Goal: Task Accomplishment & Management: Manage account settings

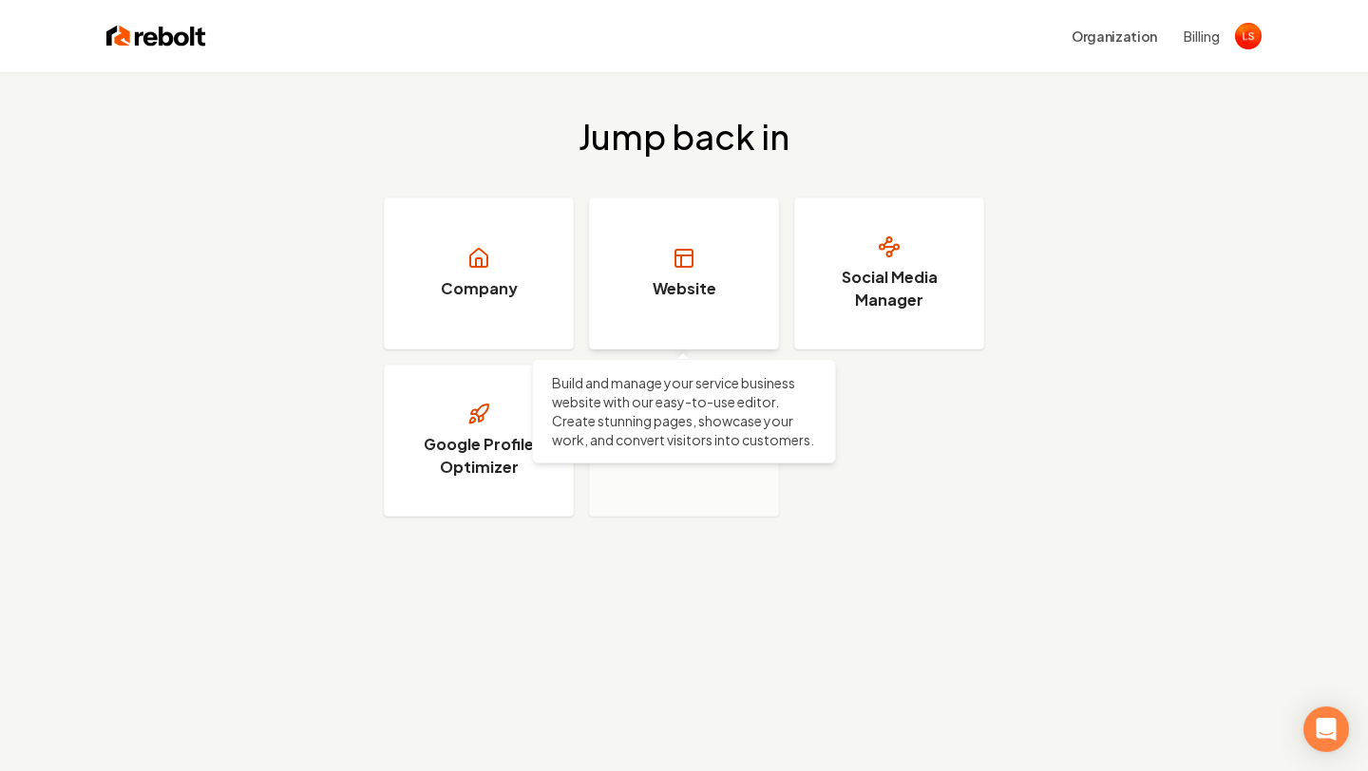
click at [625, 305] on link "Website" at bounding box center [684, 274] width 190 height 152
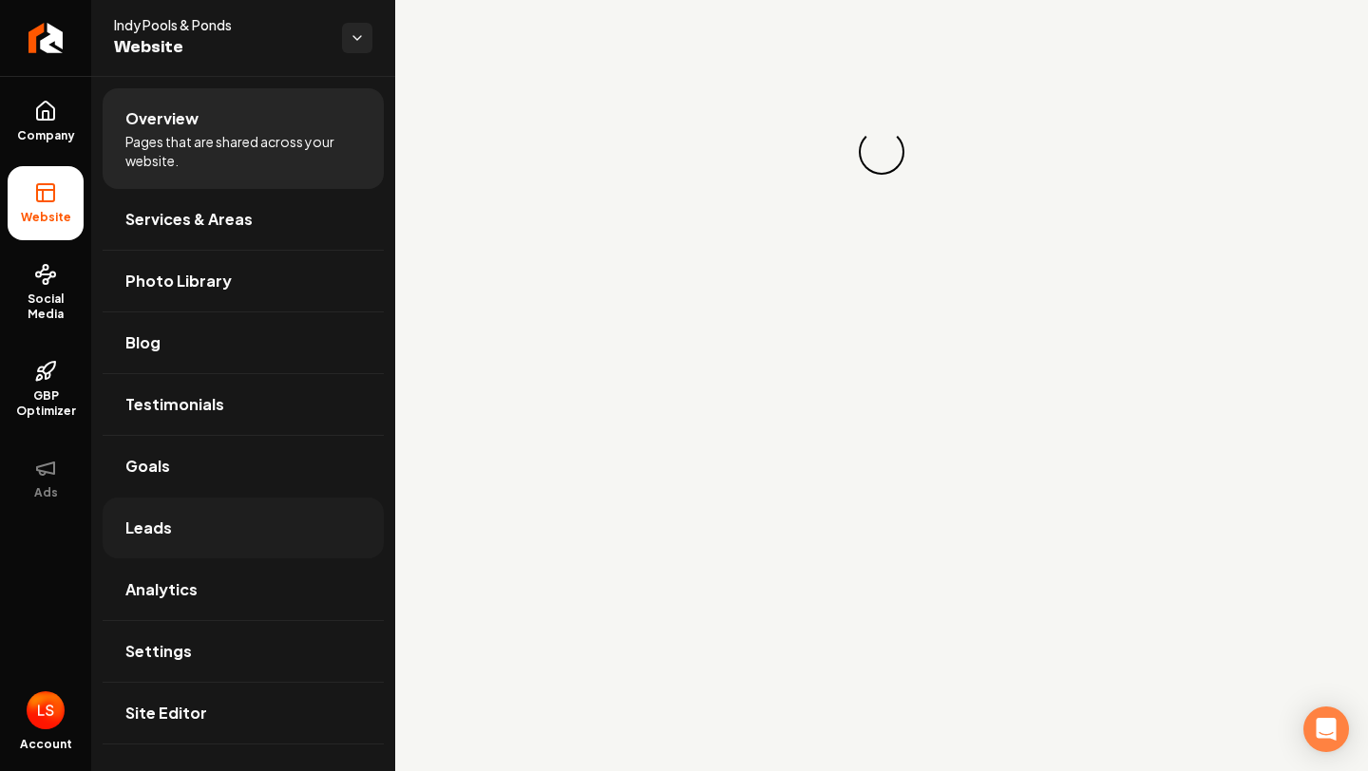
click at [185, 530] on link "Leads" at bounding box center [243, 528] width 281 height 61
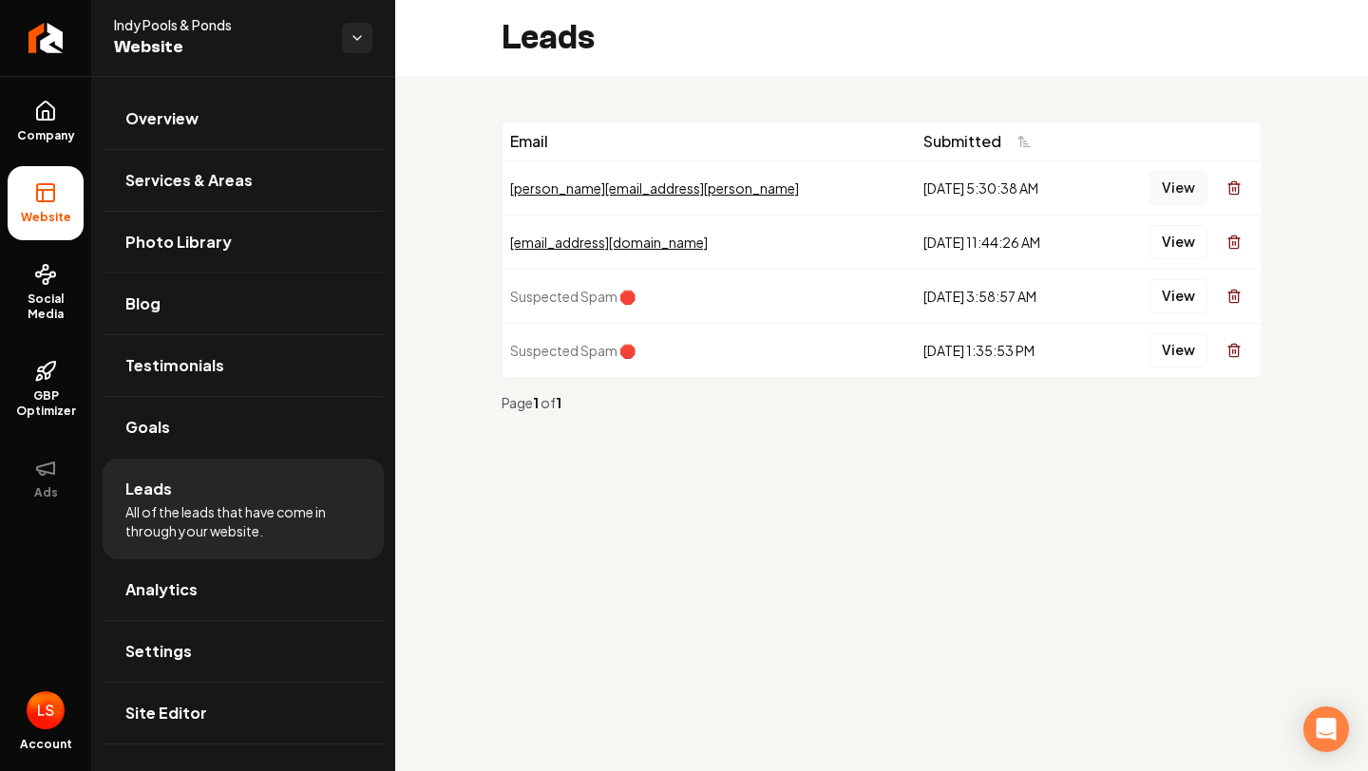
click at [1182, 185] on button "View" at bounding box center [1178, 188] width 58 height 34
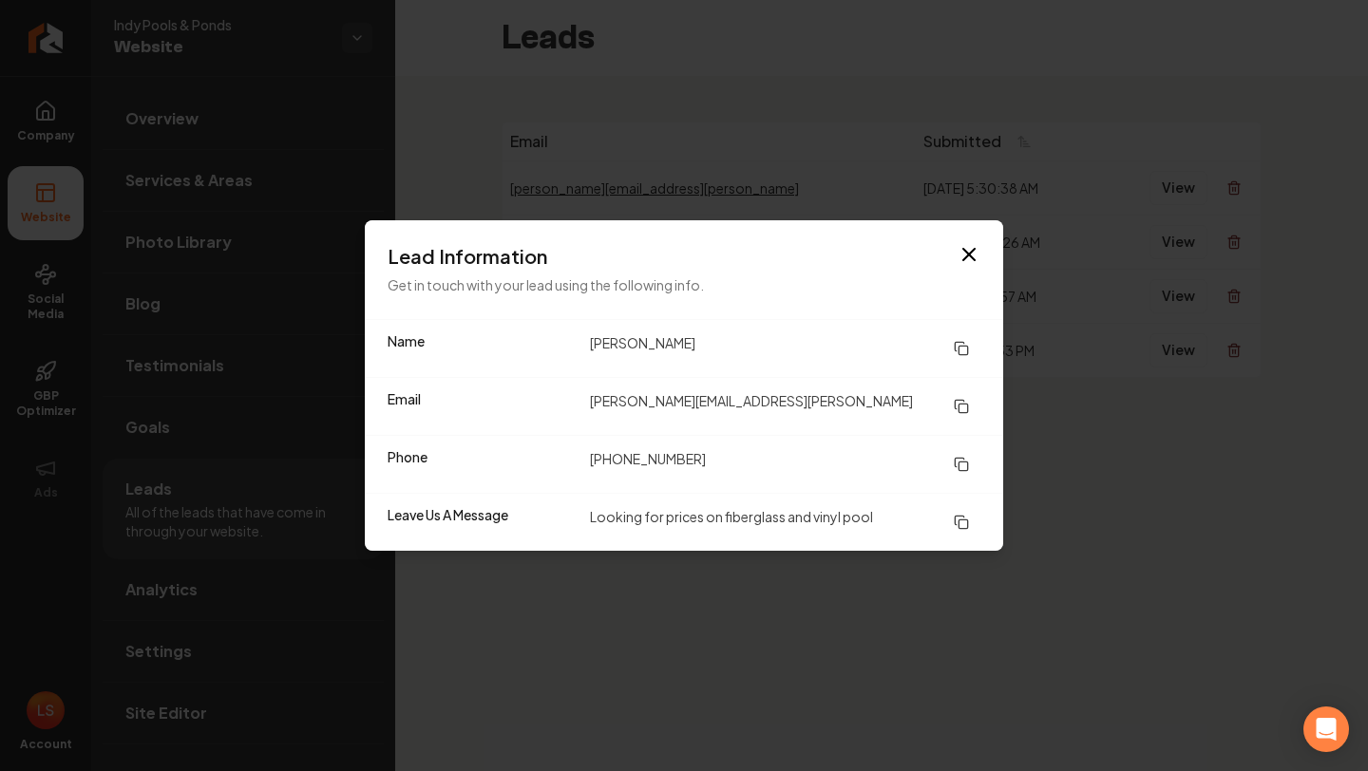
click at [965, 407] on icon at bounding box center [961, 406] width 15 height 15
click at [965, 460] on icon at bounding box center [961, 464] width 15 height 15
